Goal: Task Accomplishment & Management: Manage account settings

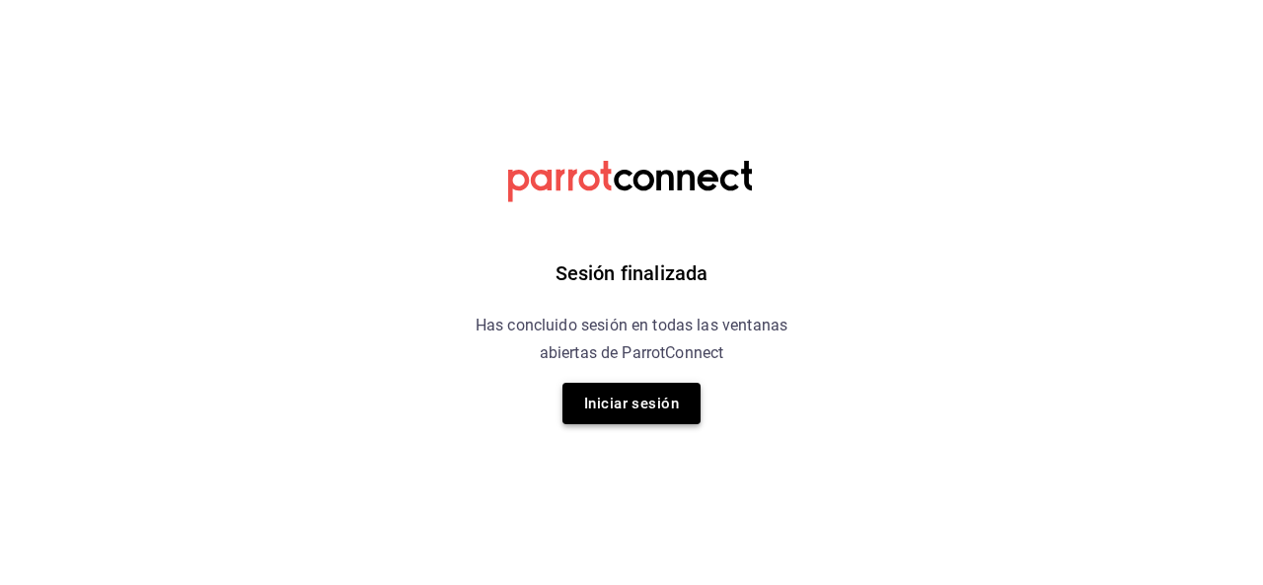
click at [661, 417] on button "Iniciar sesión" at bounding box center [632, 403] width 138 height 41
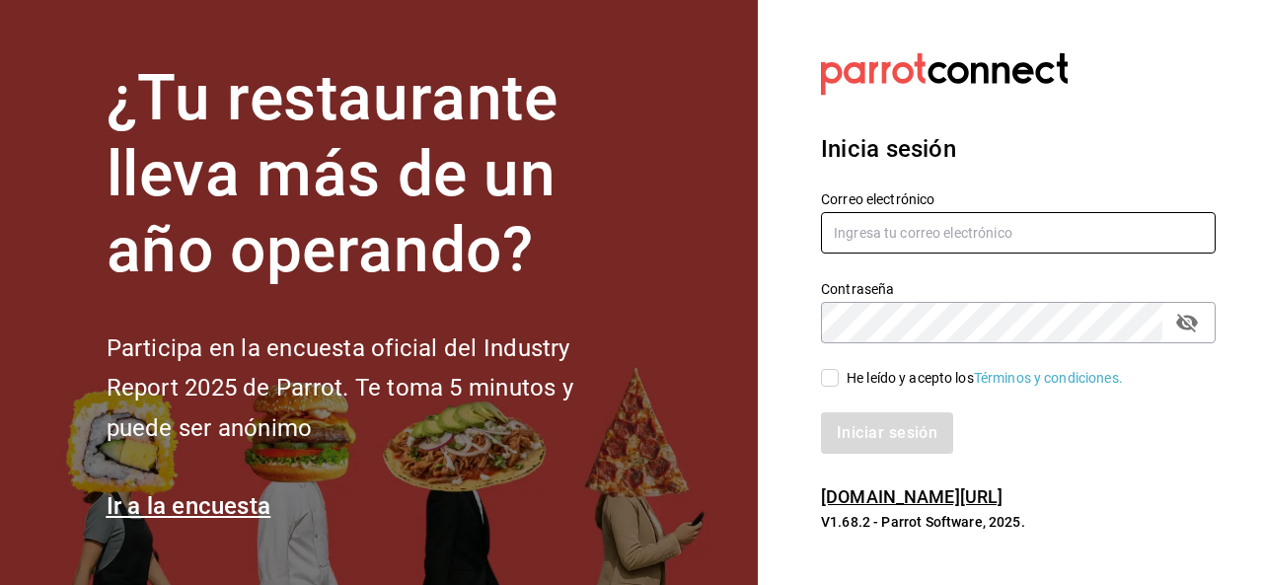
type input "[EMAIL_ADDRESS][DOMAIN_NAME]"
click at [836, 378] on input "He leído y acepto los Términos y condiciones." at bounding box center [830, 378] width 18 height 18
checkbox input "true"
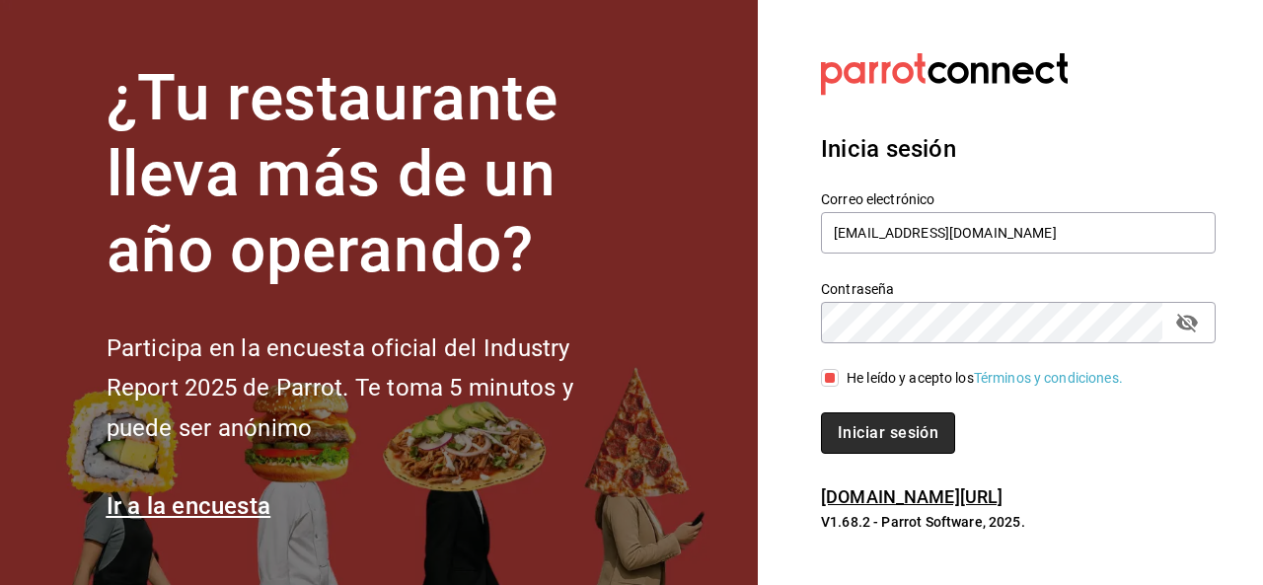
click at [877, 422] on button "Iniciar sesión" at bounding box center [888, 433] width 134 height 41
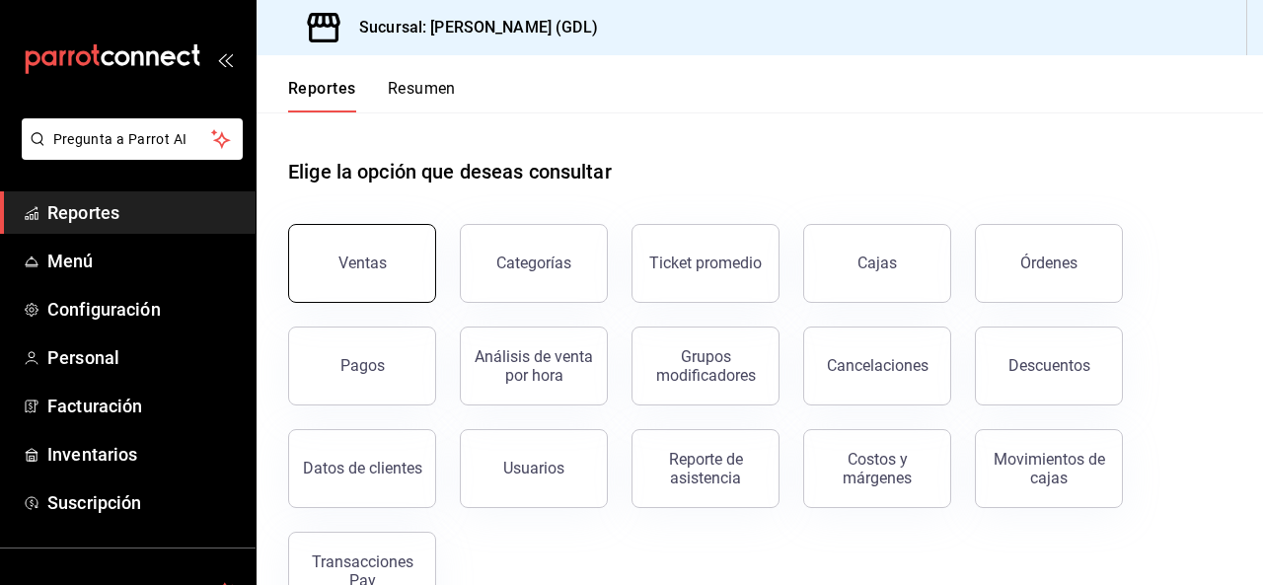
click at [373, 283] on button "Ventas" at bounding box center [362, 263] width 148 height 79
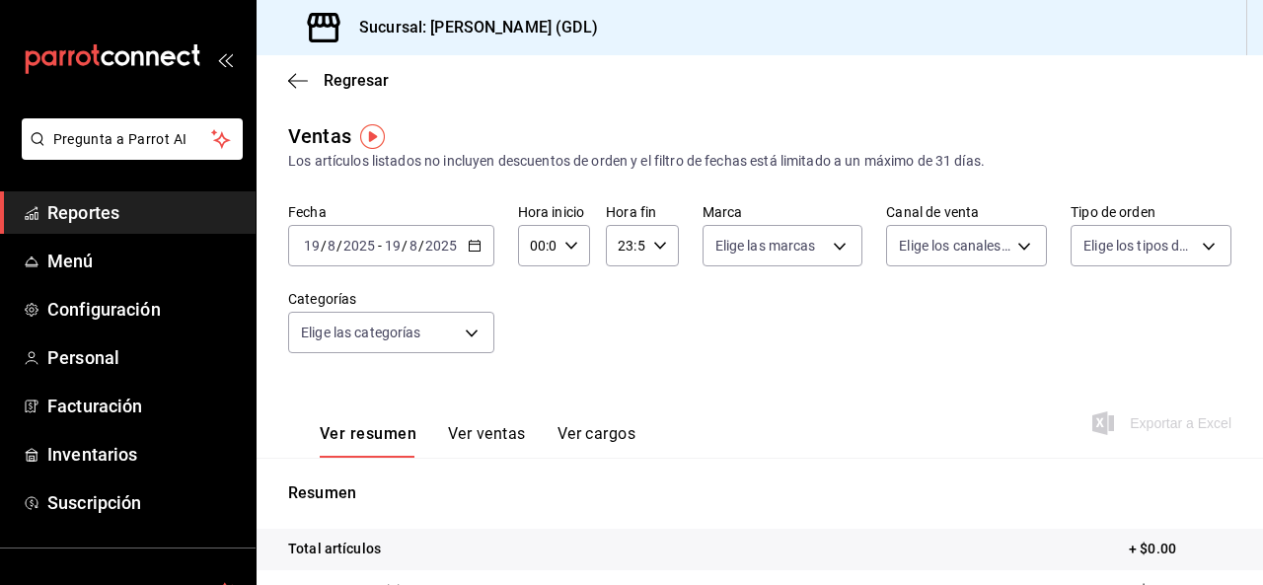
click at [478, 244] on \(Stroke\) "button" at bounding box center [474, 244] width 11 height 1
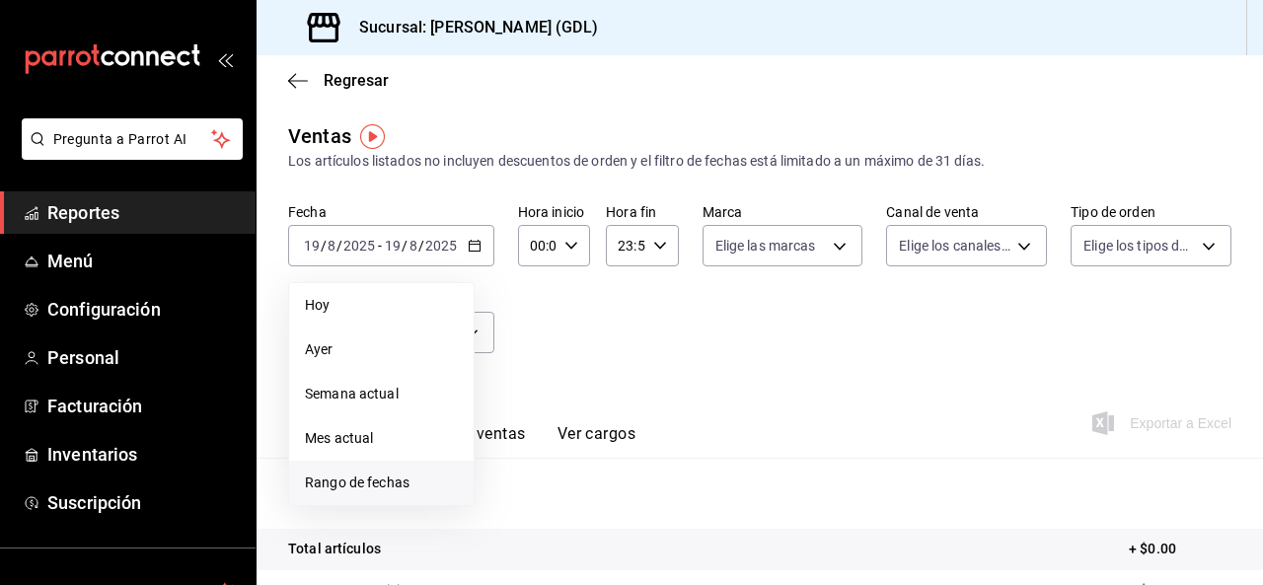
click at [347, 481] on span "Rango de fechas" at bounding box center [381, 483] width 153 height 21
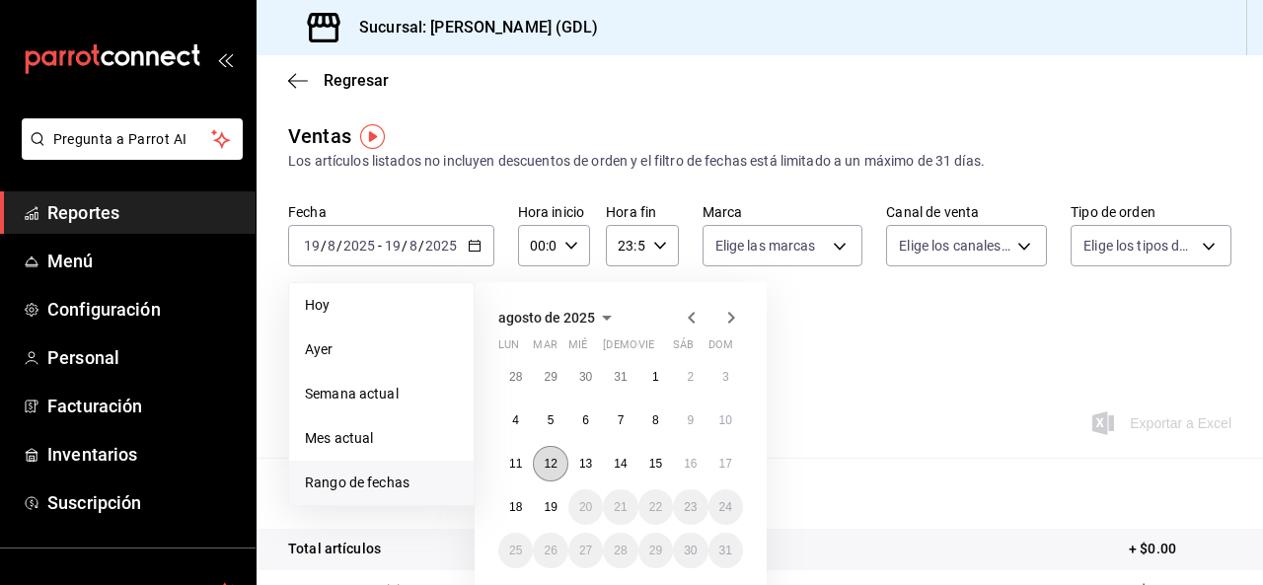
click at [545, 461] on abbr "12" at bounding box center [550, 464] width 13 height 14
click at [716, 463] on button "17" at bounding box center [726, 464] width 35 height 36
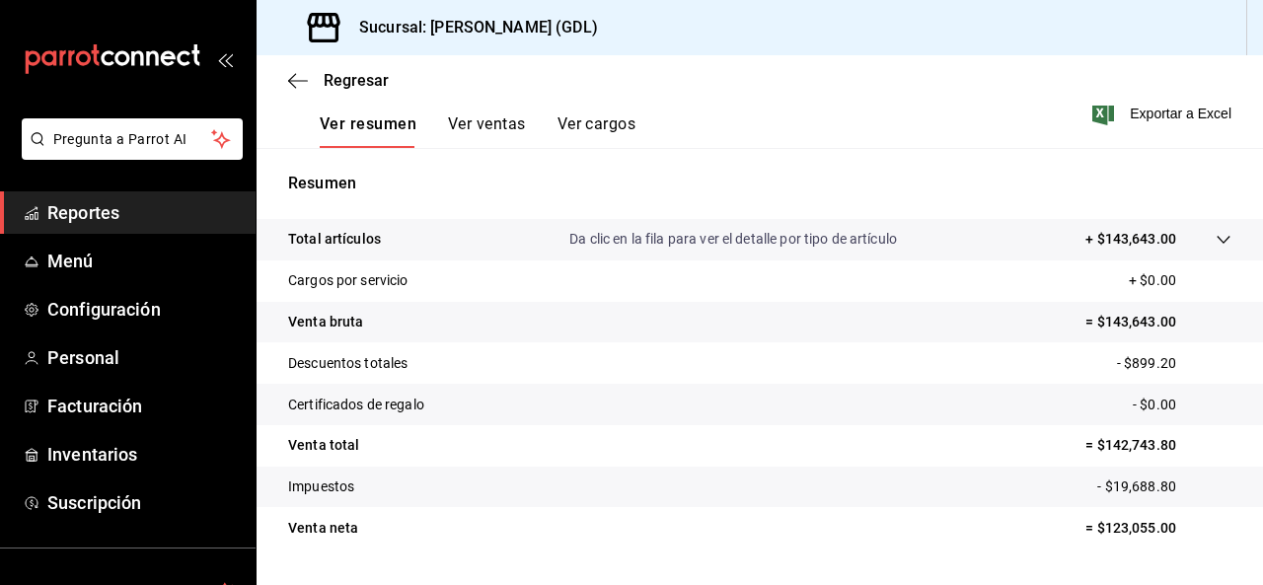
scroll to position [310, 0]
click at [1157, 106] on div "Regresar" at bounding box center [760, 80] width 1007 height 50
click at [1145, 110] on span "Exportar a Excel" at bounding box center [1164, 114] width 135 height 24
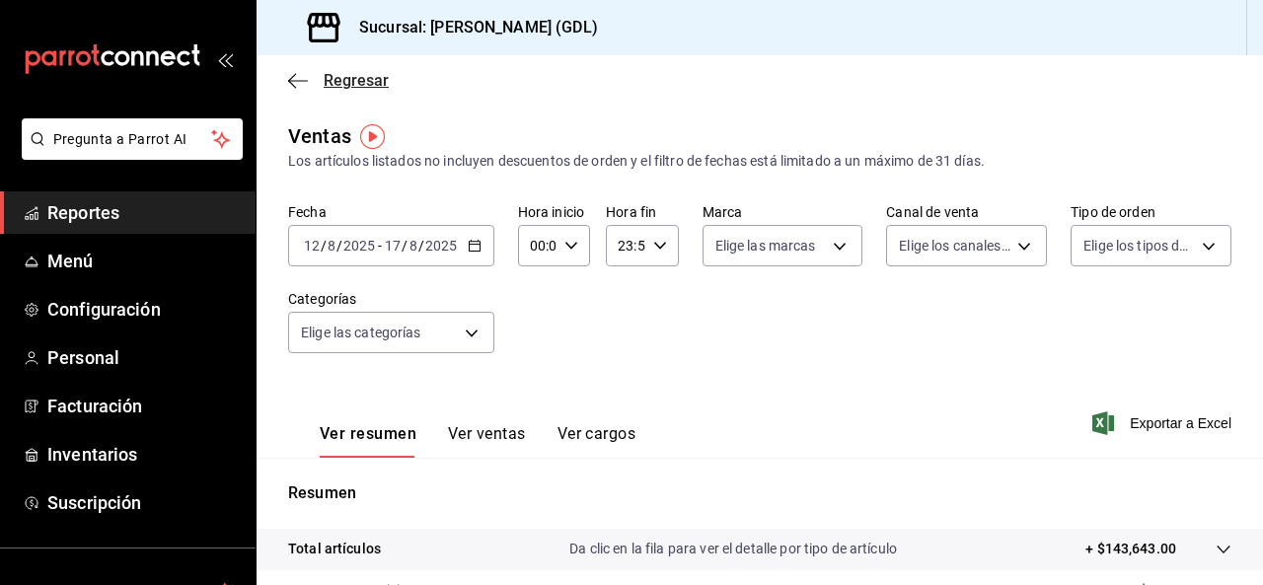
click at [306, 80] on icon "button" at bounding box center [298, 80] width 20 height 1
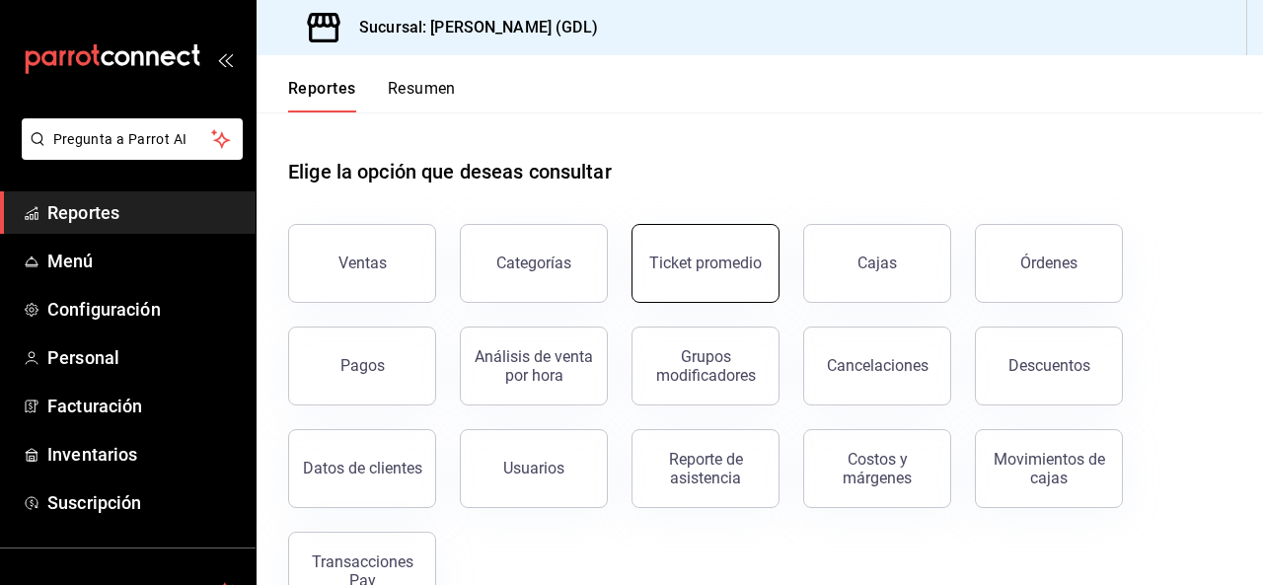
click at [710, 260] on div "Ticket promedio" at bounding box center [705, 263] width 113 height 19
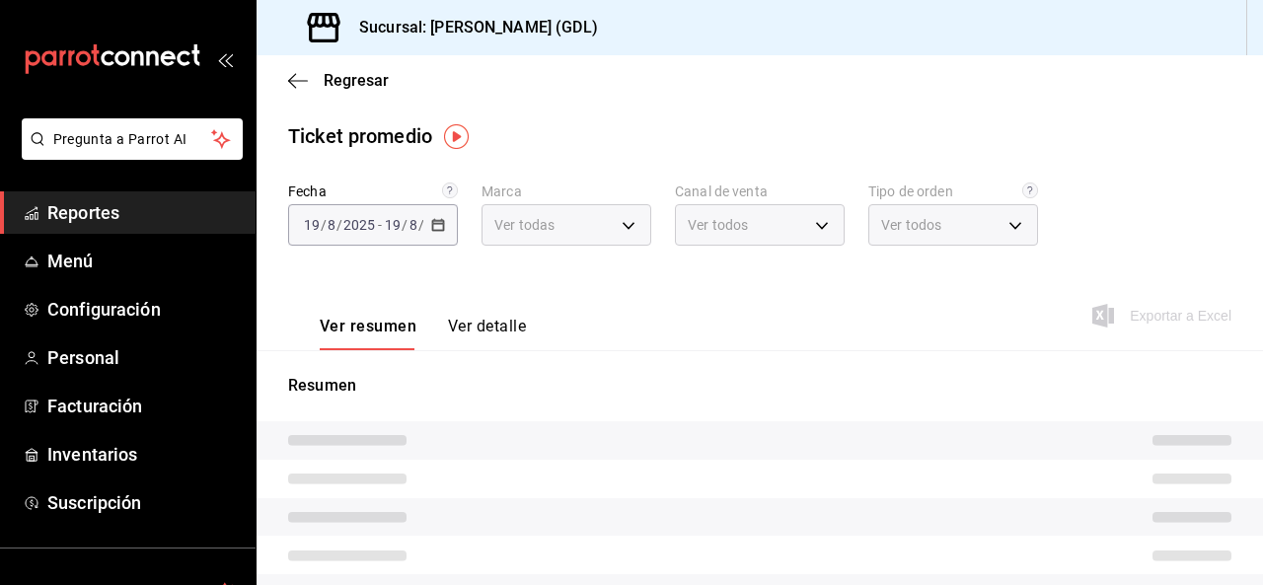
type input "c98b01ad-3431-465a-b391-fd370b6183a3"
type input "PARROT,UBER_EATS,RAPPI,DIDI_FOOD,ONLINE"
type input "5ecffce5-4264-4a64-9be0-877fe03393fb,864f8ddf-f8b3-4635-a869-96c2fe4116ec,b5d94…"
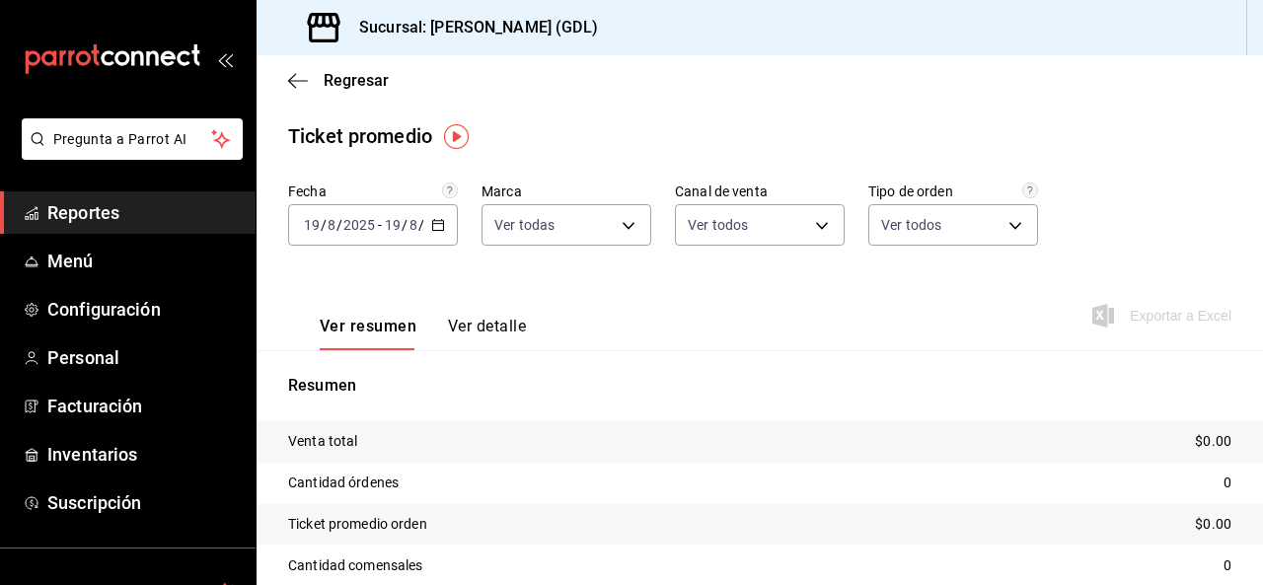
click at [422, 227] on div "[DATE] [DATE] - [DATE] [DATE]" at bounding box center [373, 224] width 170 height 41
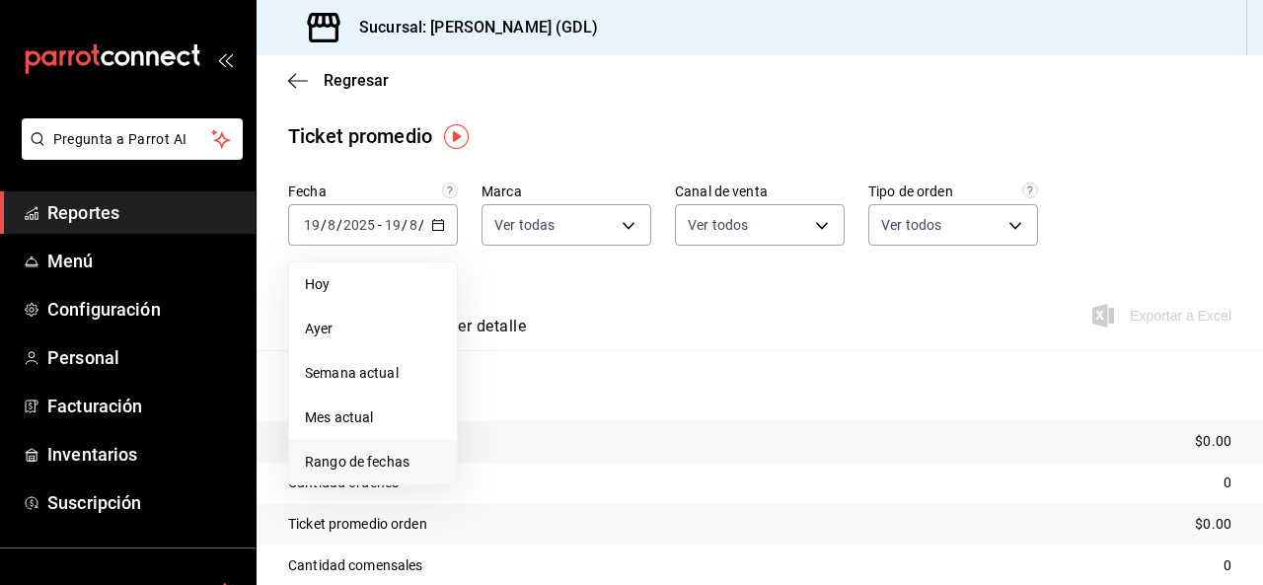
click at [388, 469] on span "Rango de fechas" at bounding box center [373, 462] width 136 height 21
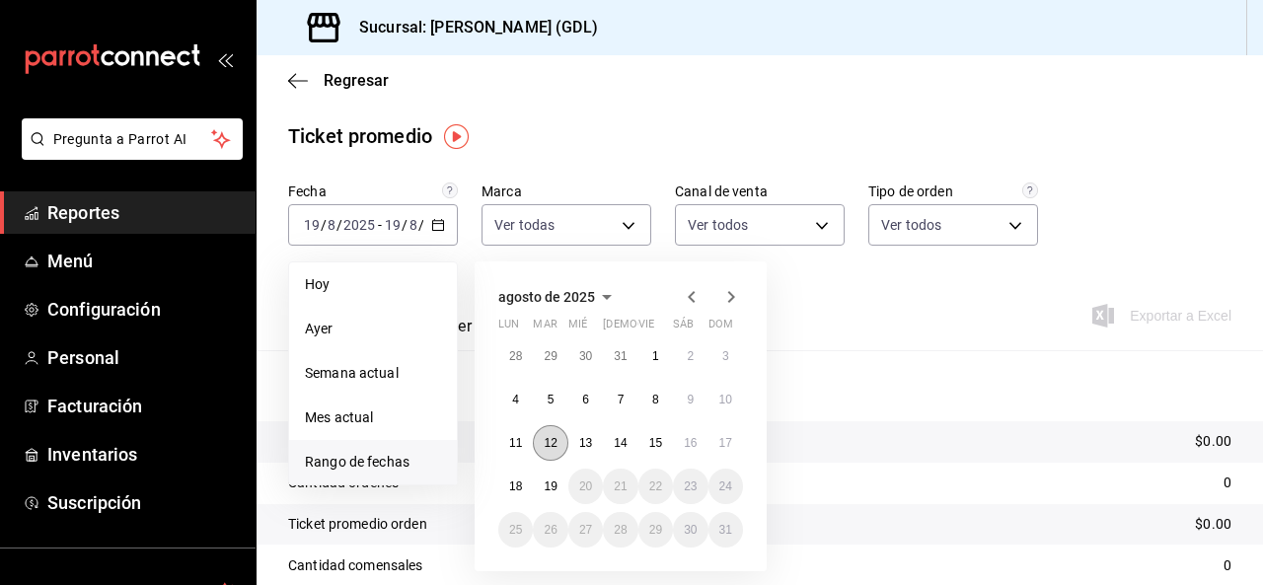
click at [559, 454] on button "12" at bounding box center [550, 443] width 35 height 36
click at [726, 446] on abbr "17" at bounding box center [726, 443] width 13 height 14
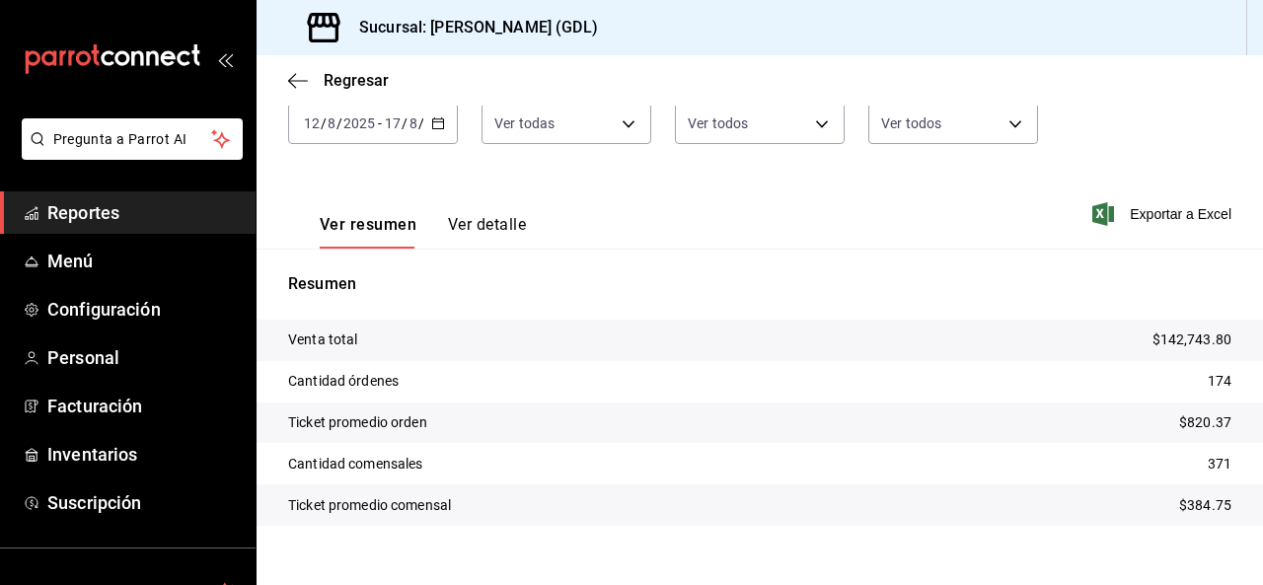
scroll to position [102, 0]
click at [1149, 214] on span "Exportar a Excel" at bounding box center [1164, 214] width 135 height 24
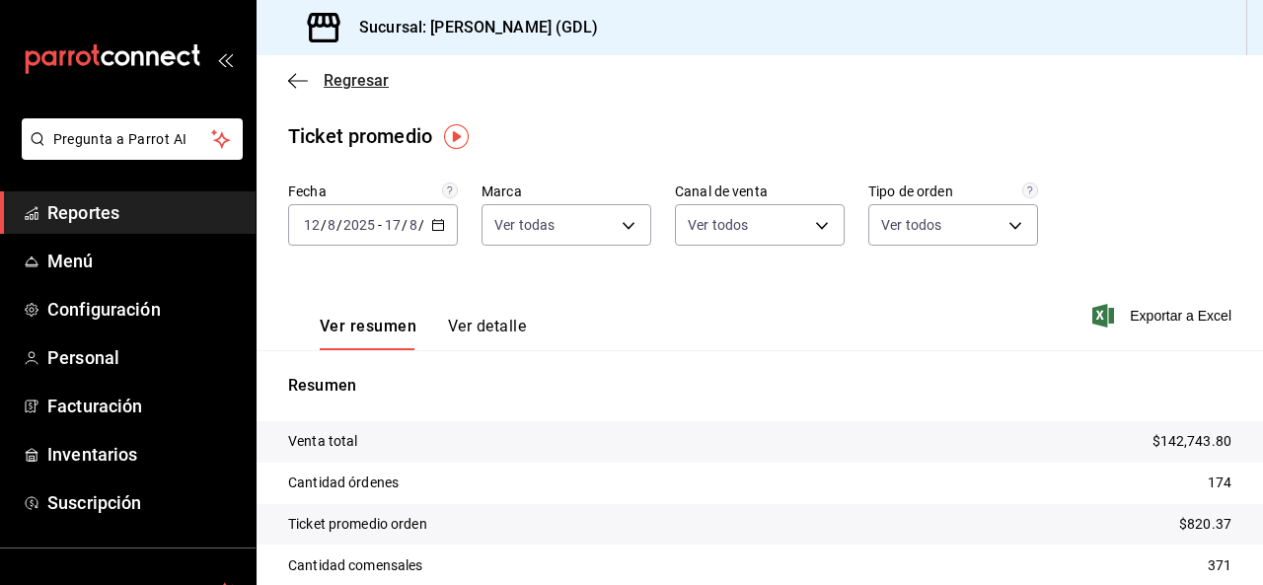
click at [297, 84] on icon "button" at bounding box center [298, 81] width 20 height 18
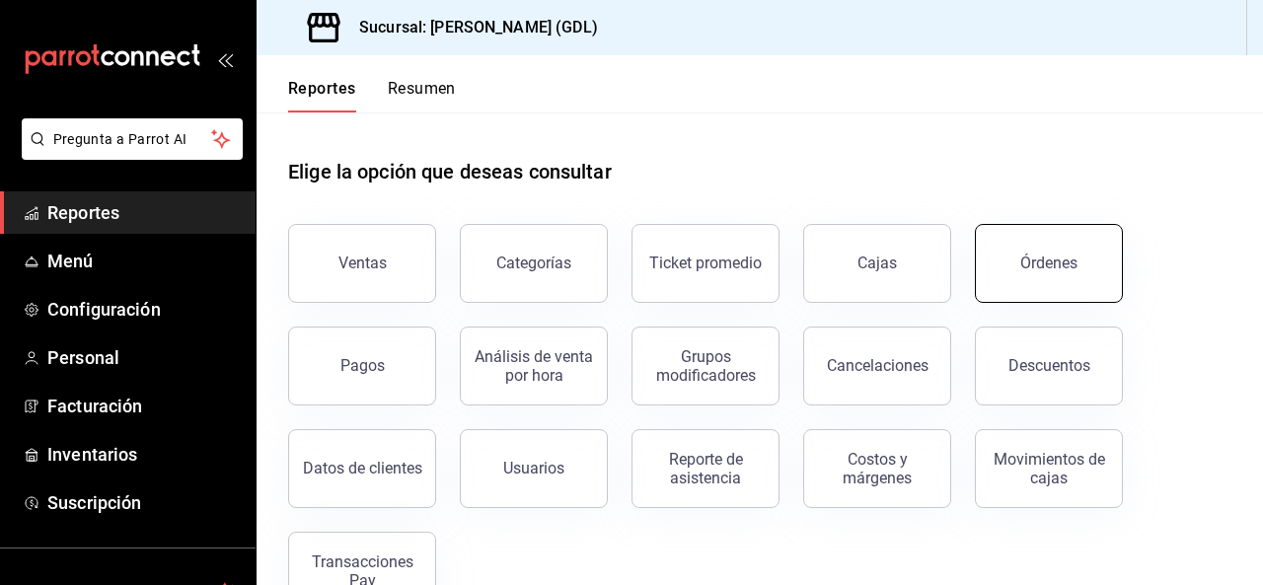
click at [1049, 264] on div "Órdenes" at bounding box center [1049, 263] width 57 height 19
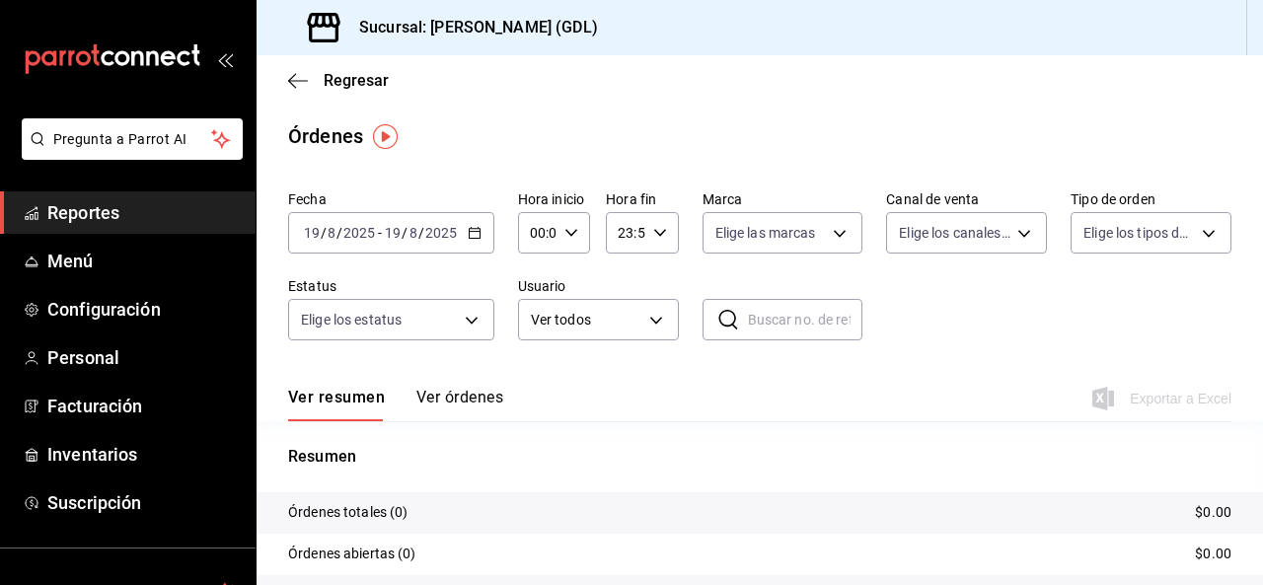
click at [468, 232] on icon "button" at bounding box center [475, 233] width 14 height 14
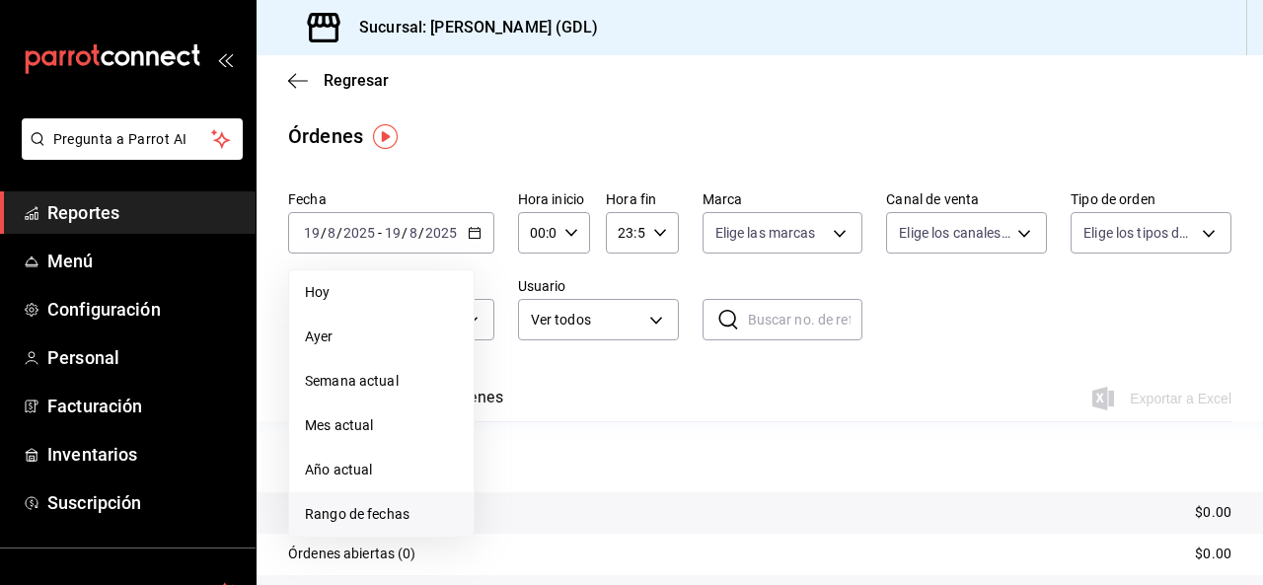
click at [373, 515] on span "Rango de fechas" at bounding box center [381, 514] width 153 height 21
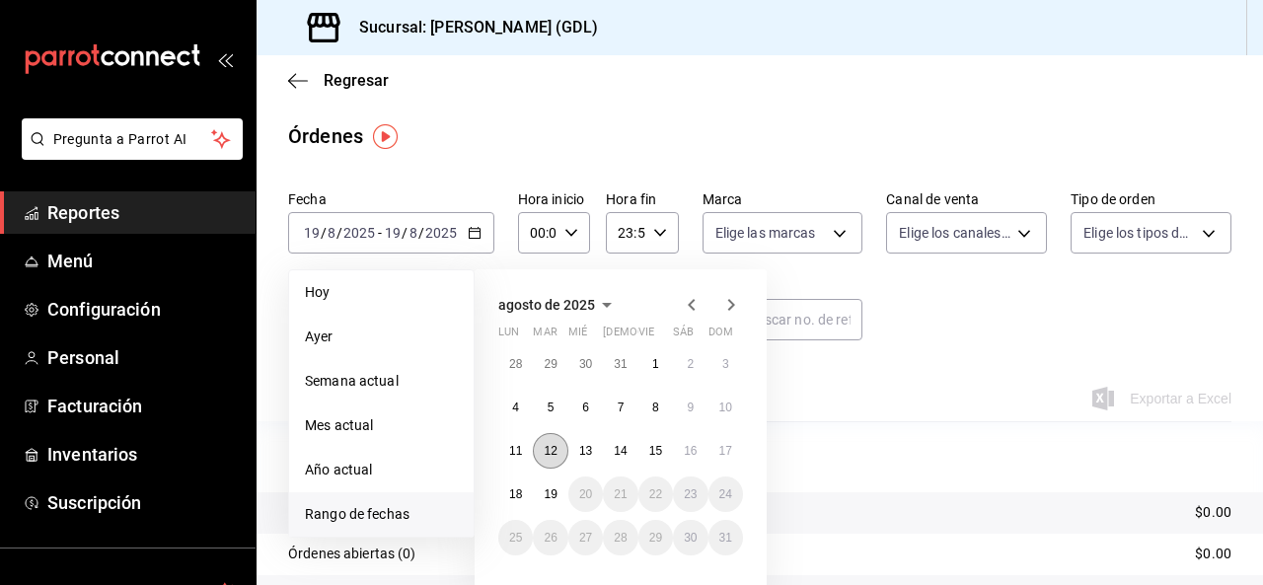
click at [559, 455] on button "12" at bounding box center [550, 451] width 35 height 36
click at [725, 458] on button "17" at bounding box center [726, 451] width 35 height 36
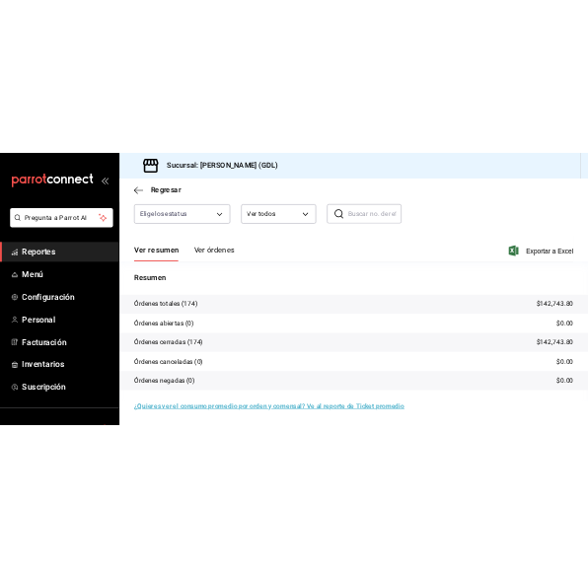
scroll to position [190, 0]
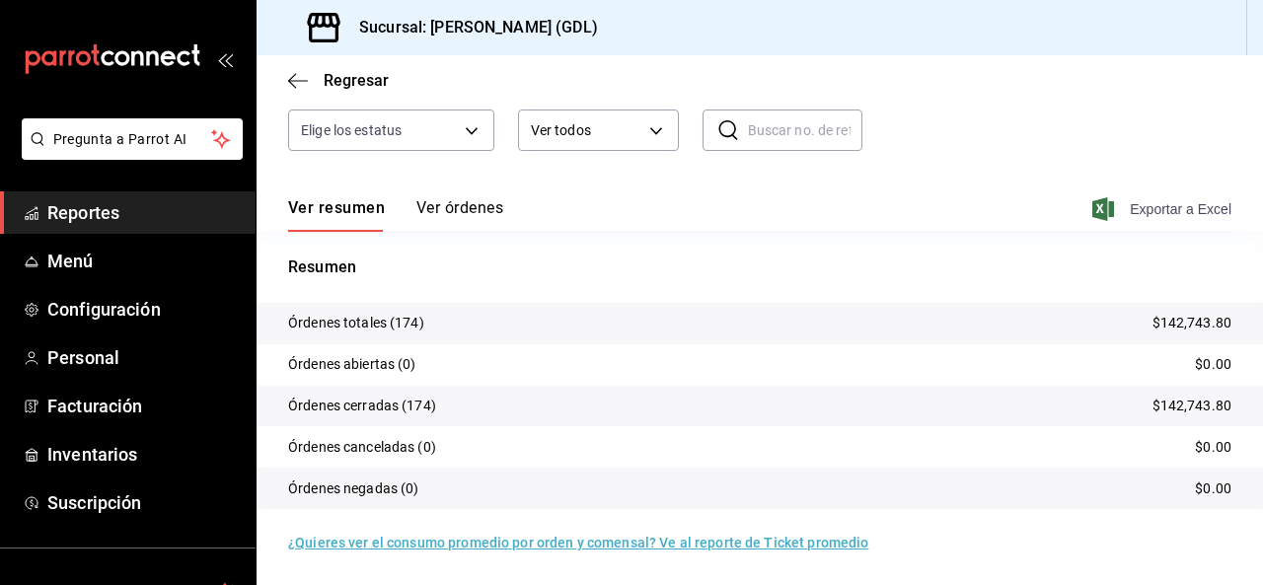
click at [1159, 204] on span "Exportar a Excel" at bounding box center [1164, 209] width 135 height 24
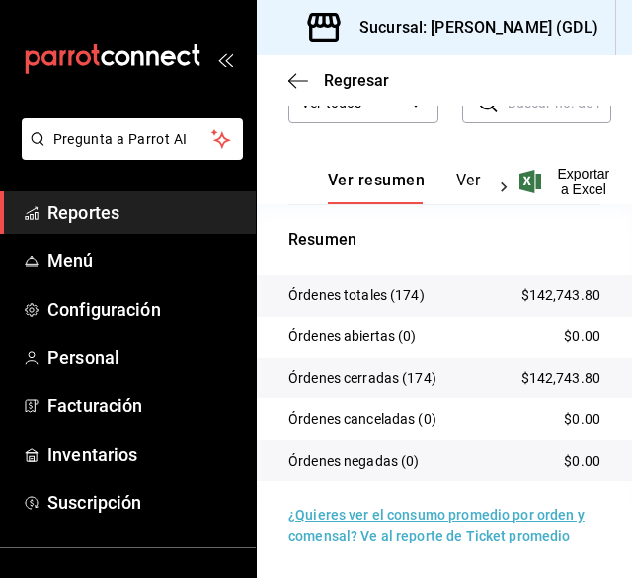
scroll to position [0, 0]
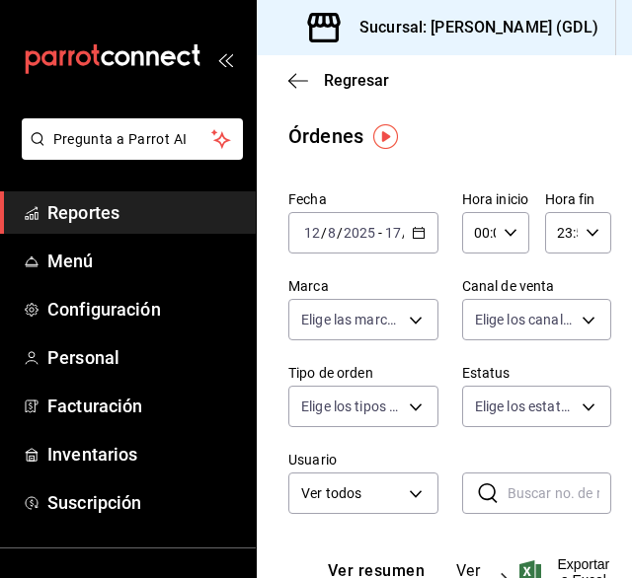
click at [91, 215] on span "Reportes" at bounding box center [143, 212] width 192 height 27
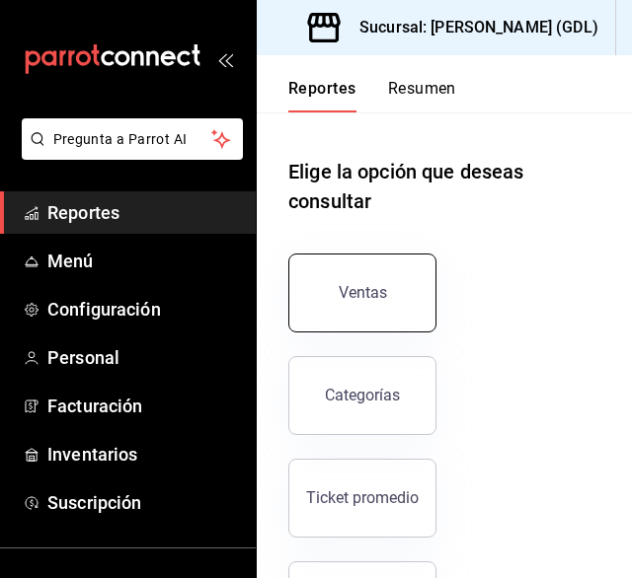
click at [344, 300] on div "Ventas" at bounding box center [363, 292] width 48 height 19
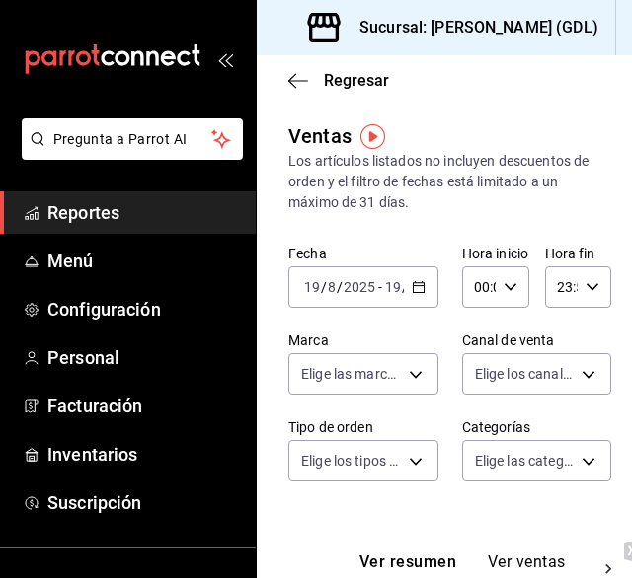
click at [412, 289] on icon "button" at bounding box center [419, 287] width 14 height 14
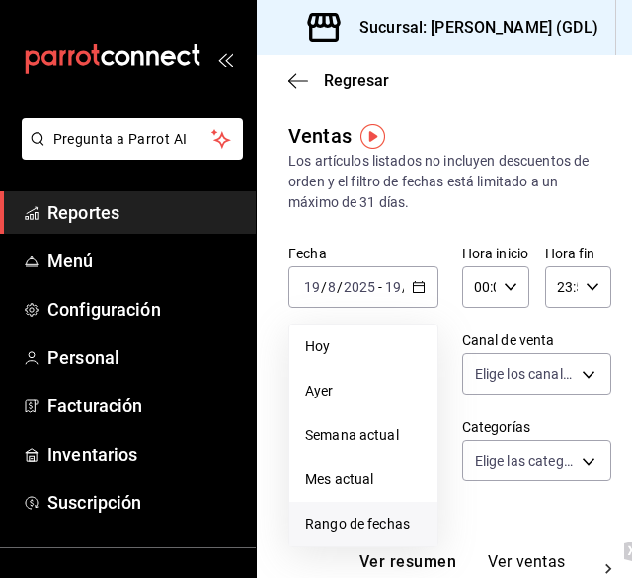
click at [371, 519] on span "Rango de fechas" at bounding box center [363, 524] width 116 height 21
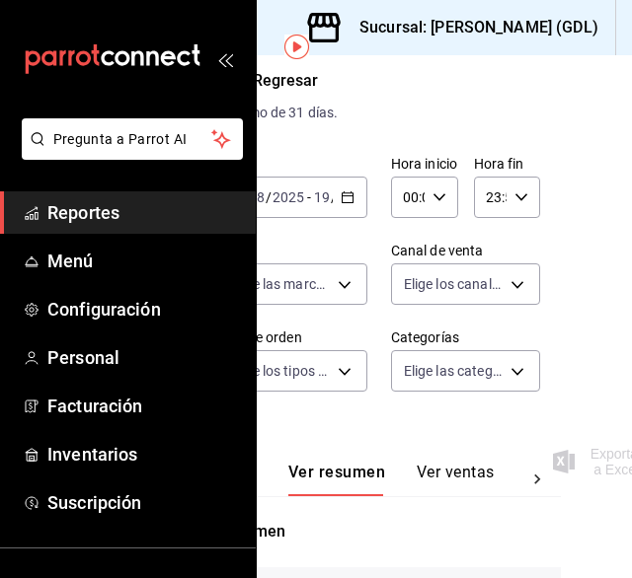
scroll to position [90, 96]
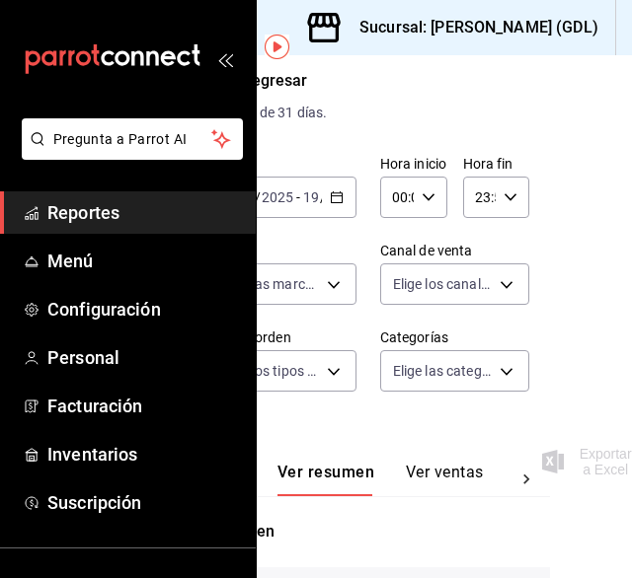
click at [302, 196] on div "[DATE] [DATE] - [DATE] [DATE]" at bounding box center [281, 197] width 150 height 41
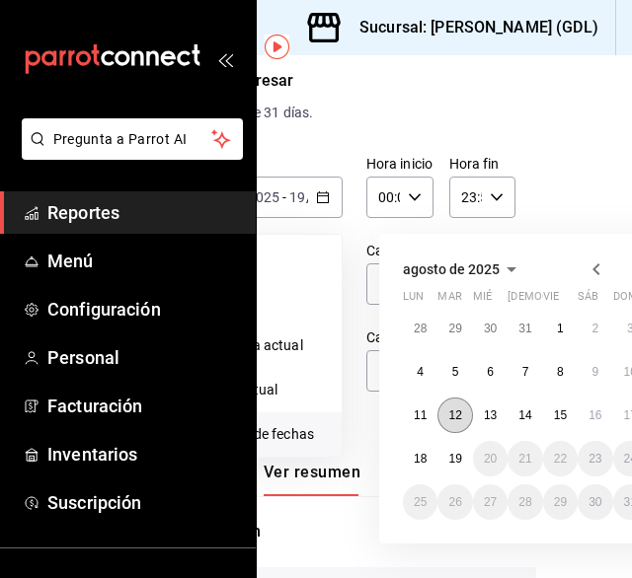
click at [454, 416] on abbr "12" at bounding box center [454, 416] width 13 height 14
click at [613, 419] on button "17" at bounding box center [630, 416] width 35 height 36
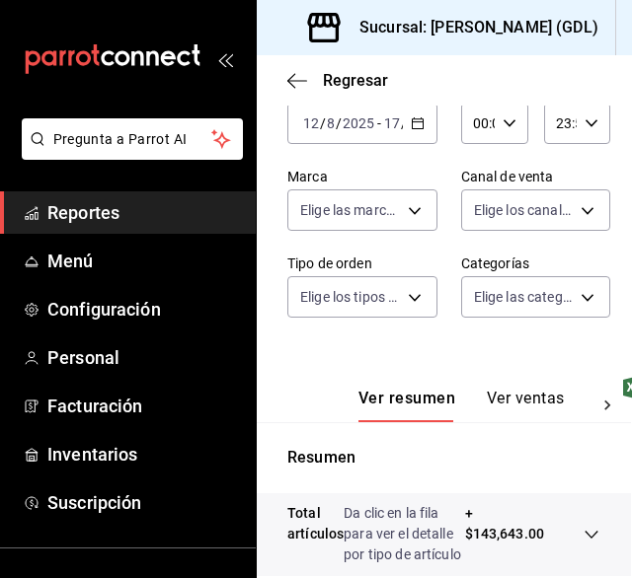
scroll to position [163, 1]
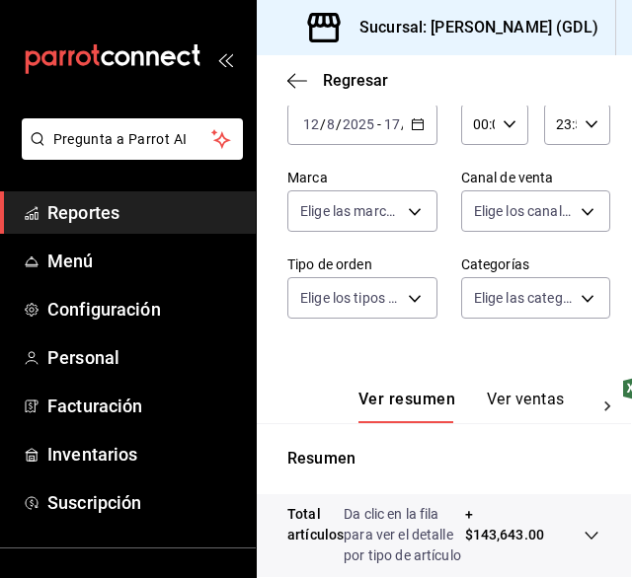
click at [525, 407] on button "Ver ventas" at bounding box center [526, 407] width 78 height 34
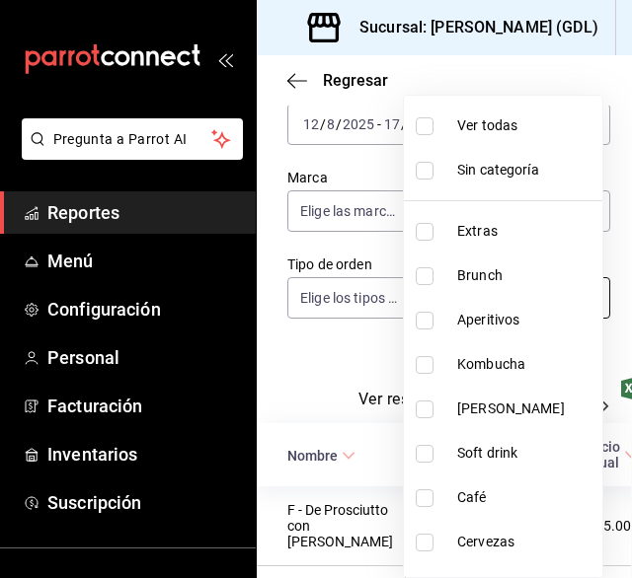
click at [476, 299] on body "Pregunta a Parrot AI Reportes Menú Configuración Personal Facturación Inventari…" at bounding box center [316, 289] width 632 height 578
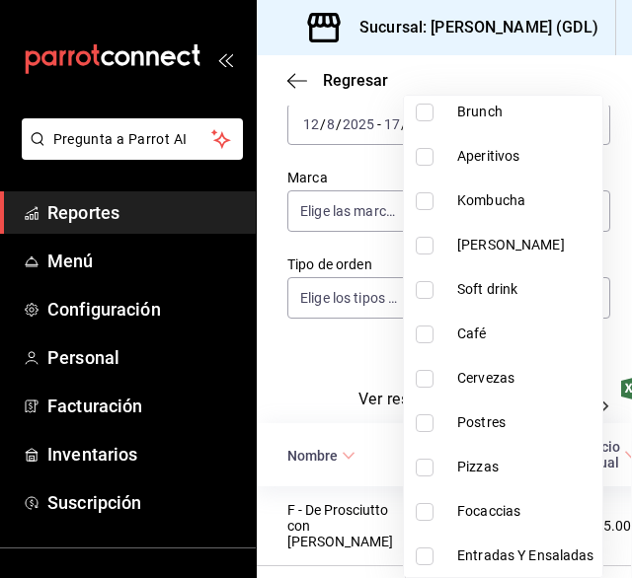
scroll to position [312, 0]
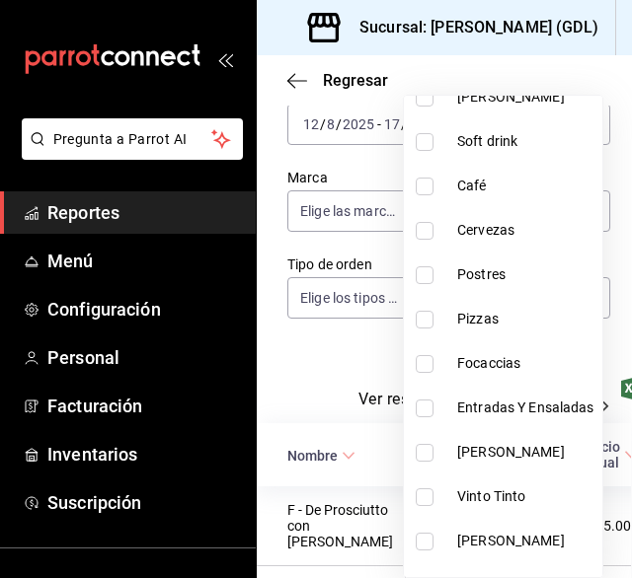
click at [502, 418] on li "Entradas Y Ensaladas" at bounding box center [503, 408] width 198 height 44
type input "ea763c13-e17f-49cc-8527-f333d565307f"
checkbox input "true"
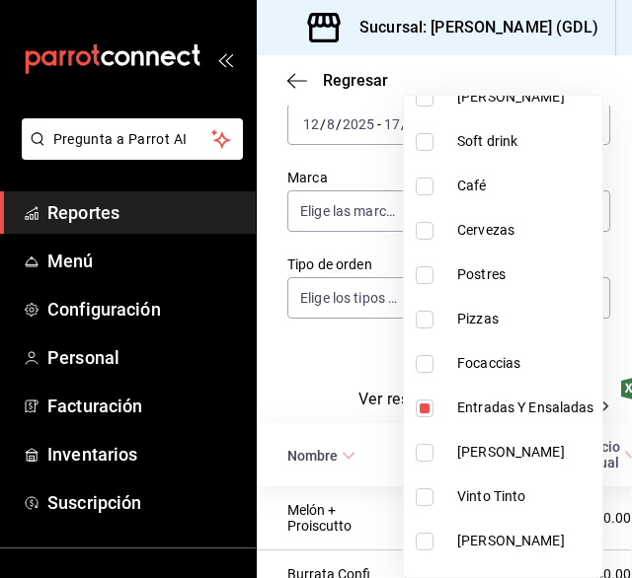
click at [342, 355] on div at bounding box center [316, 289] width 632 height 578
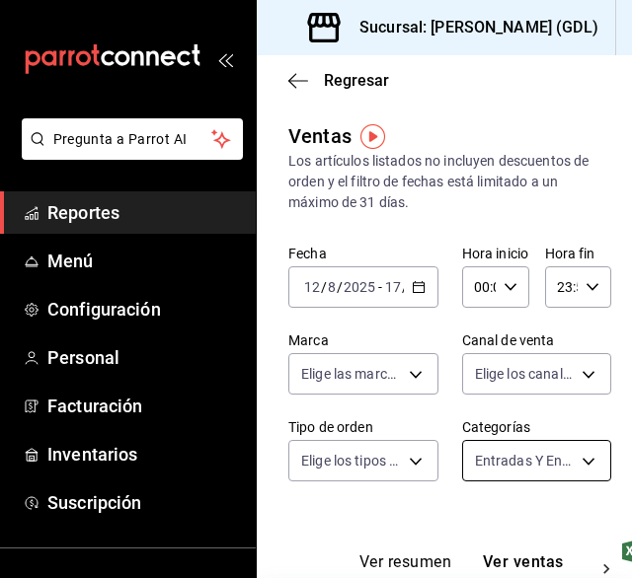
click at [526, 453] on body "Pregunta a Parrot AI Reportes Menú Configuración Personal Facturación Inventari…" at bounding box center [316, 289] width 632 height 578
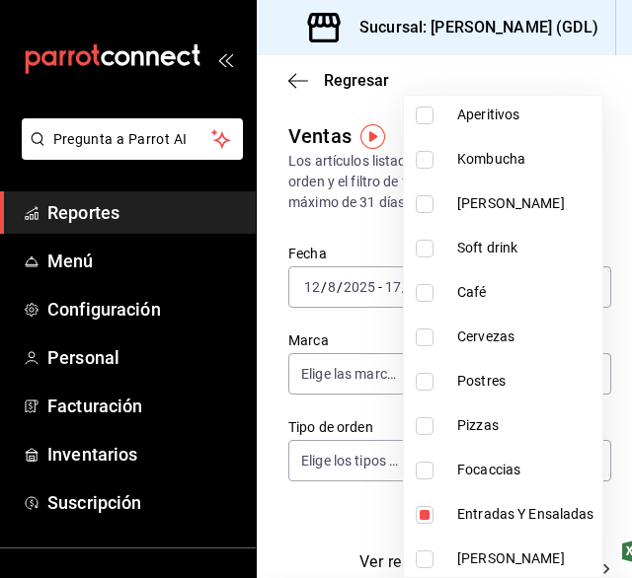
scroll to position [238, 0]
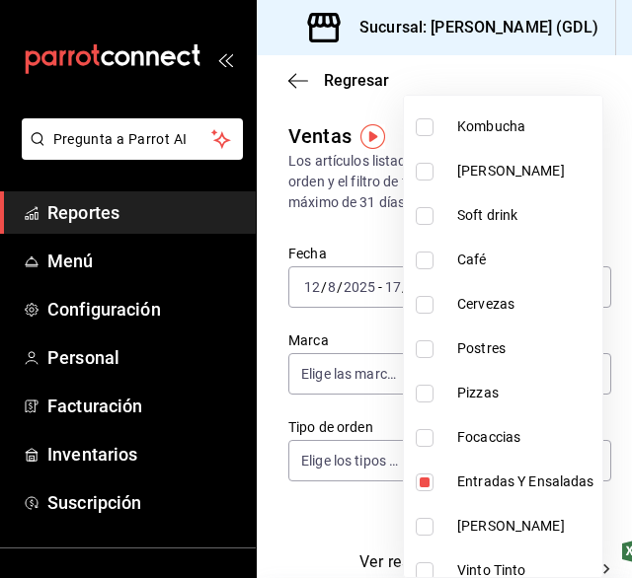
click at [430, 480] on input "checkbox" at bounding box center [425, 483] width 18 height 18
checkbox input "false"
click at [425, 439] on input "checkbox" at bounding box center [425, 438] width 18 height 18
checkbox input "true"
type input "eaed0b07-5e0e-4e86-b0cf-eb68f643cc26"
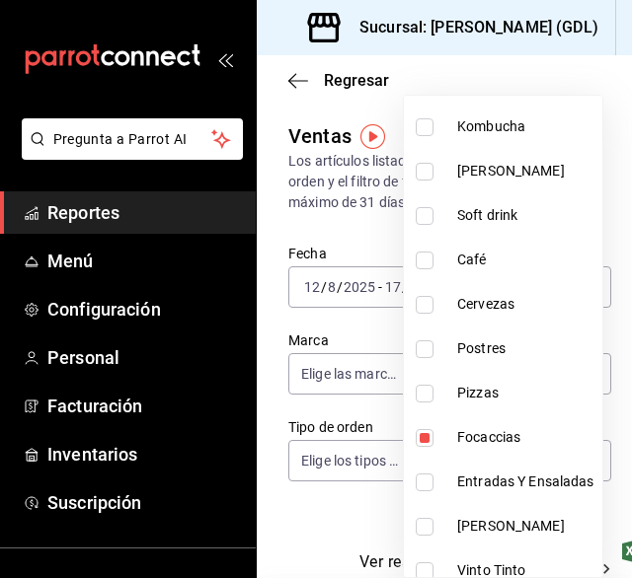
click at [362, 245] on div at bounding box center [316, 289] width 632 height 578
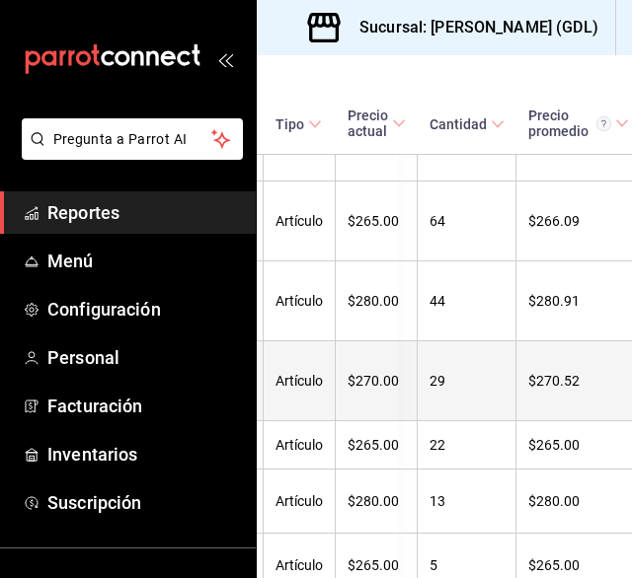
scroll to position [584, 245]
